Goal: Information Seeking & Learning: Learn about a topic

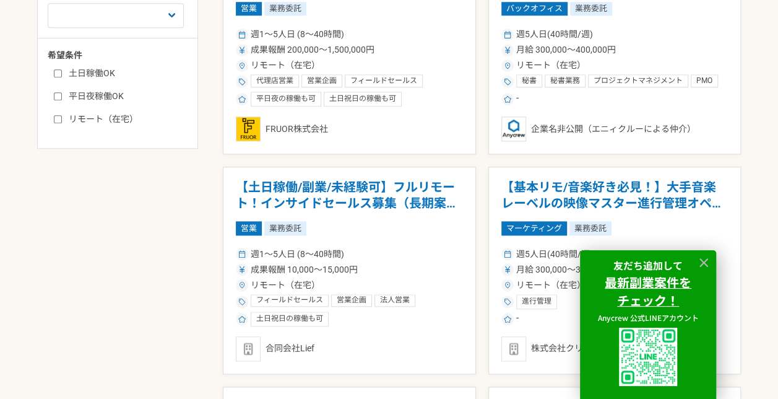
scroll to position [866, 0]
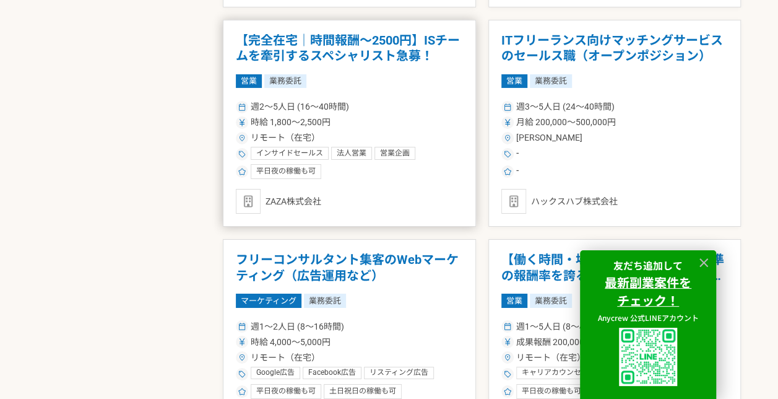
scroll to position [2104, 0]
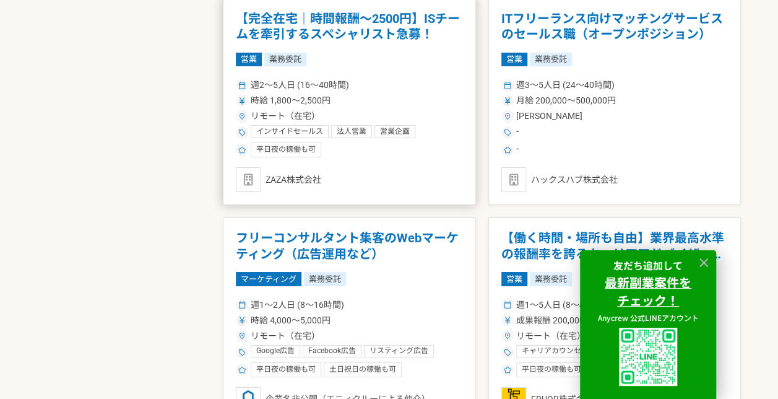
click at [338, 100] on div "時給 1,800〜2,500円" at bounding box center [349, 100] width 227 height 13
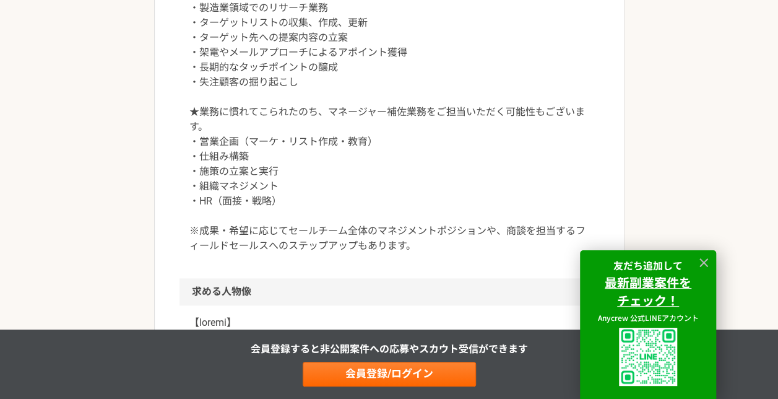
scroll to position [866, 0]
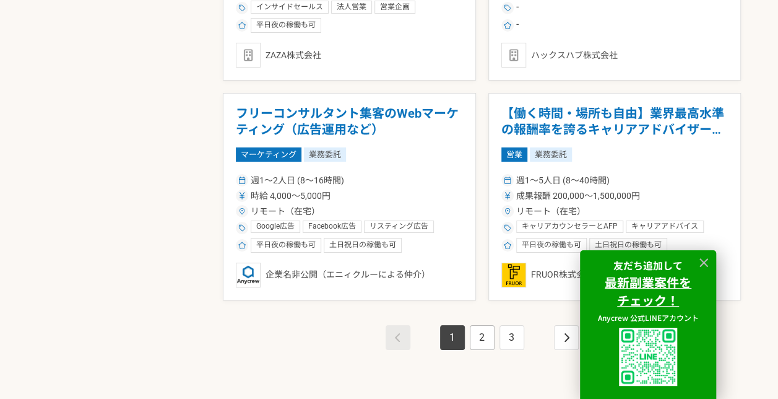
scroll to position [2228, 0]
click at [476, 328] on link "2" at bounding box center [482, 338] width 25 height 25
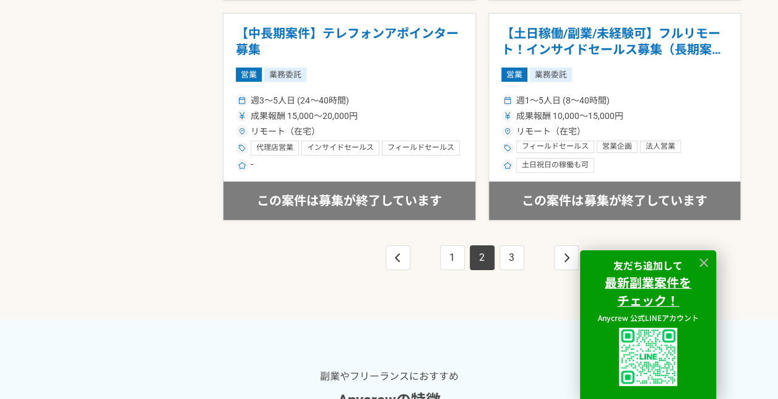
scroll to position [2290, 0]
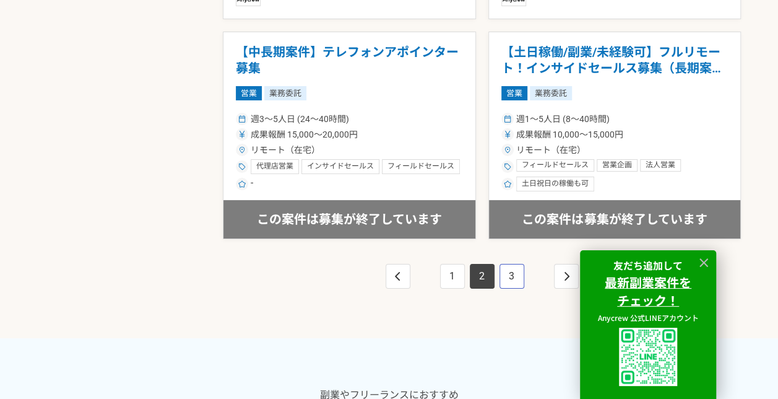
click at [512, 267] on link "3" at bounding box center [511, 276] width 25 height 25
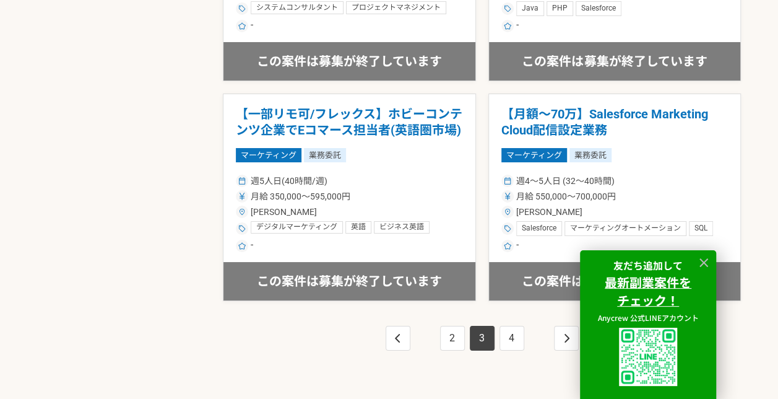
scroll to position [2290, 0]
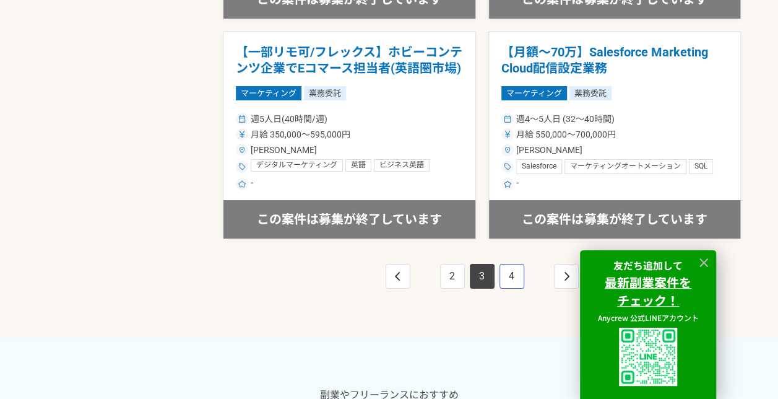
click at [510, 272] on link "4" at bounding box center [511, 276] width 25 height 25
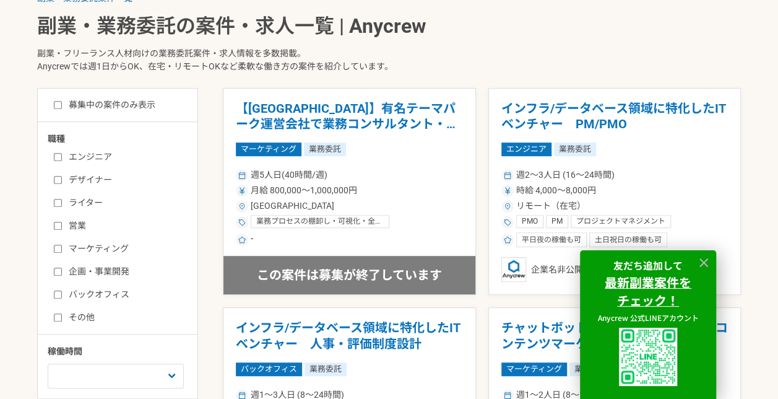
scroll to position [248, 0]
